Goal: Complete application form: Complete application form

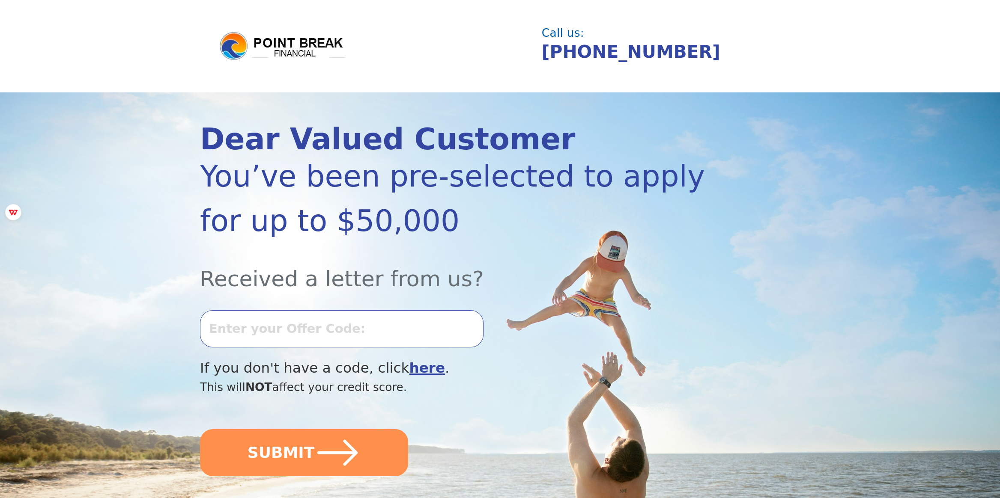
click at [307, 335] on input "text" at bounding box center [341, 328] width 283 height 37
click at [376, 326] on input "1001k=" at bounding box center [341, 328] width 283 height 37
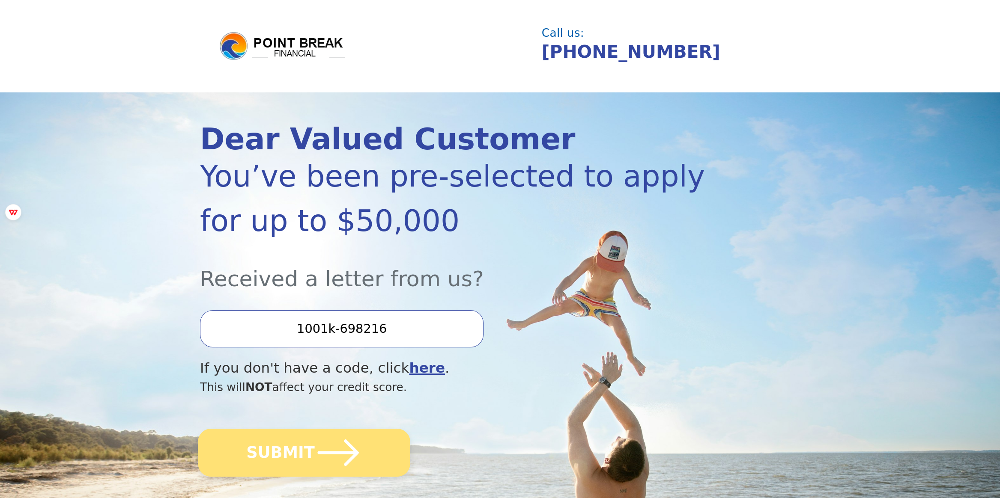
type input "1001k-698216"
click at [334, 441] on icon "submit" at bounding box center [338, 452] width 47 height 47
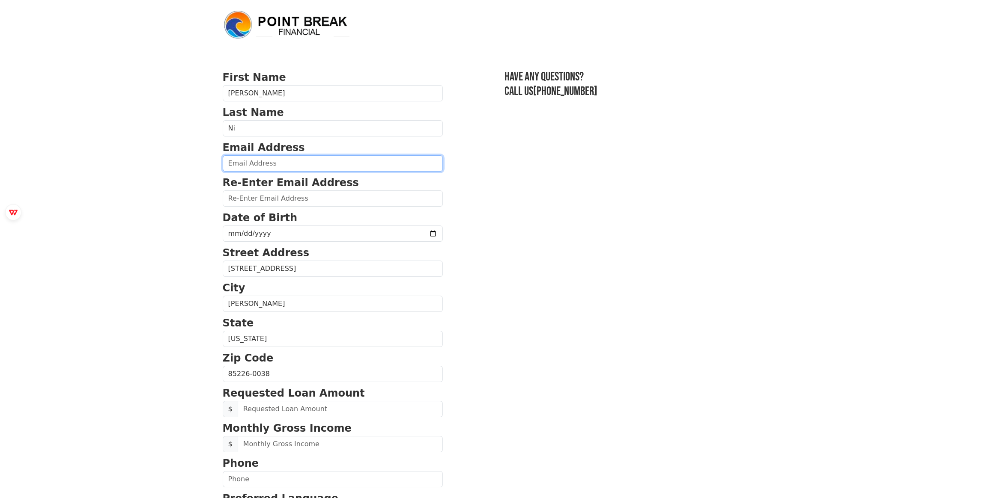
click at [295, 162] on input "email" at bounding box center [333, 163] width 220 height 16
type input "[EMAIL_ADDRESS][DOMAIN_NAME]"
type input "[PHONE_NUMBER]"
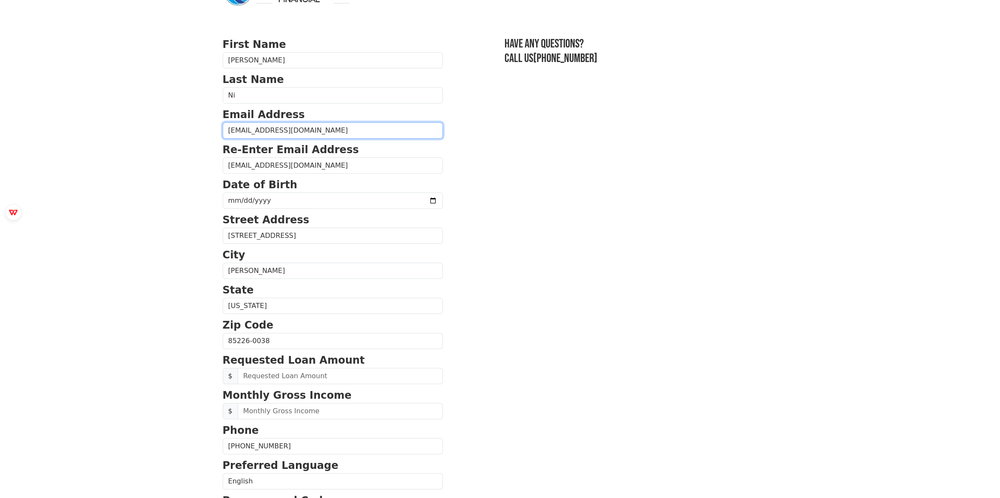
scroll to position [86, 0]
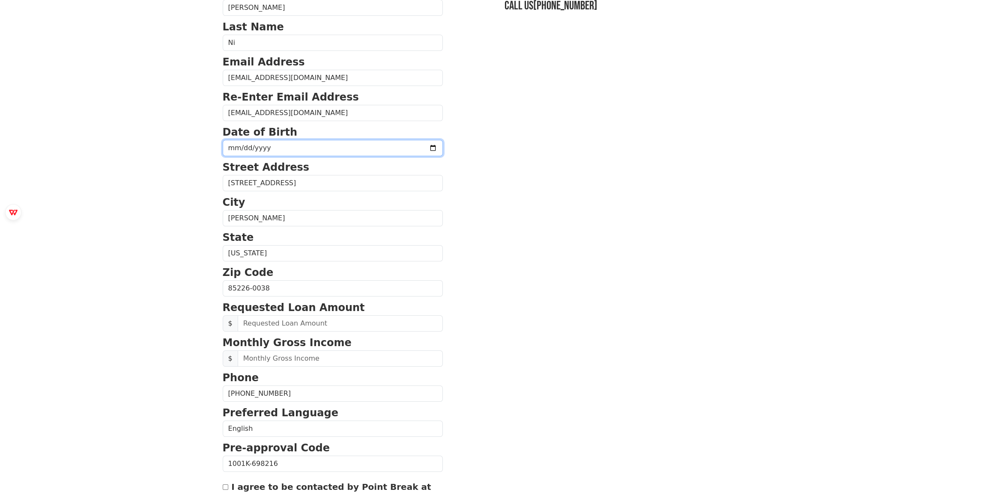
click at [299, 148] on input "date" at bounding box center [333, 148] width 220 height 16
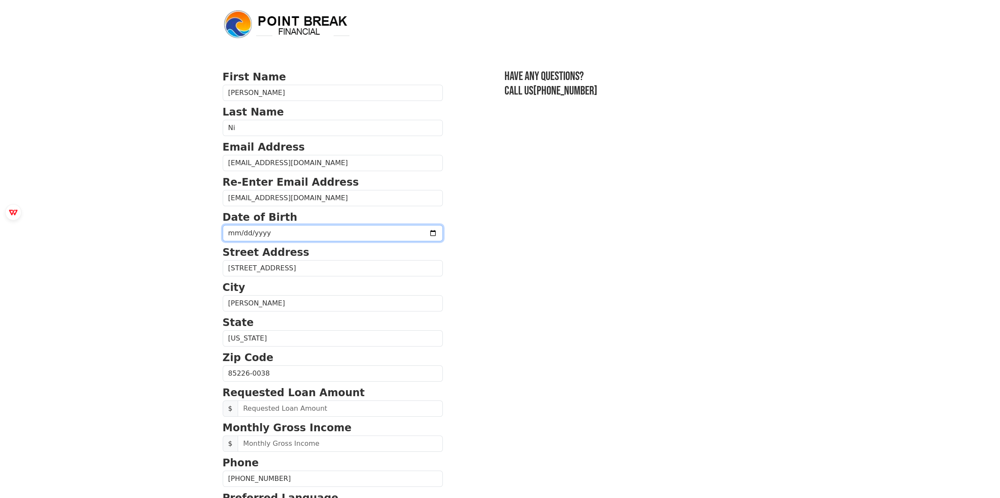
scroll to position [0, 0]
